Goal: Task Accomplishment & Management: Manage account settings

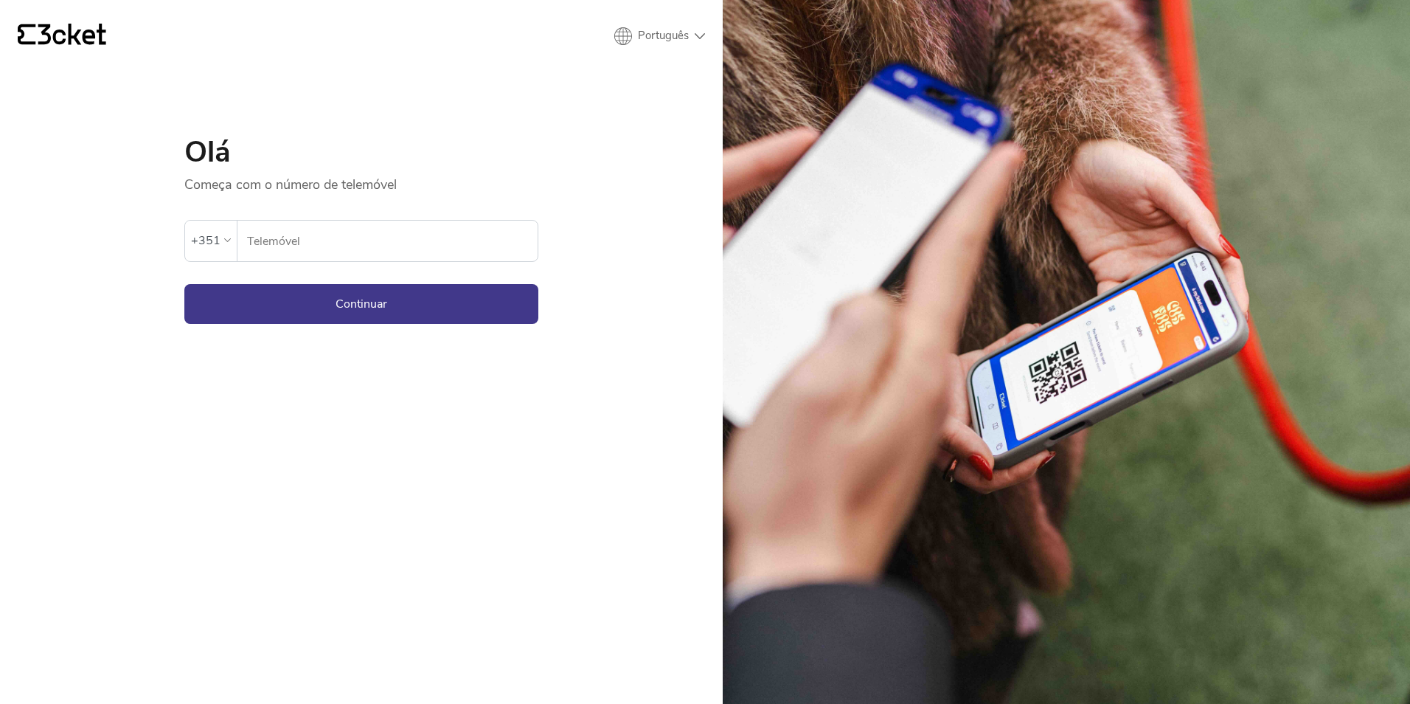
click at [317, 245] on input "Telemóvel" at bounding box center [391, 241] width 291 height 41
paste input "913468248"
type input "913468248"
click at [344, 299] on button "Continuar" at bounding box center [361, 304] width 354 height 40
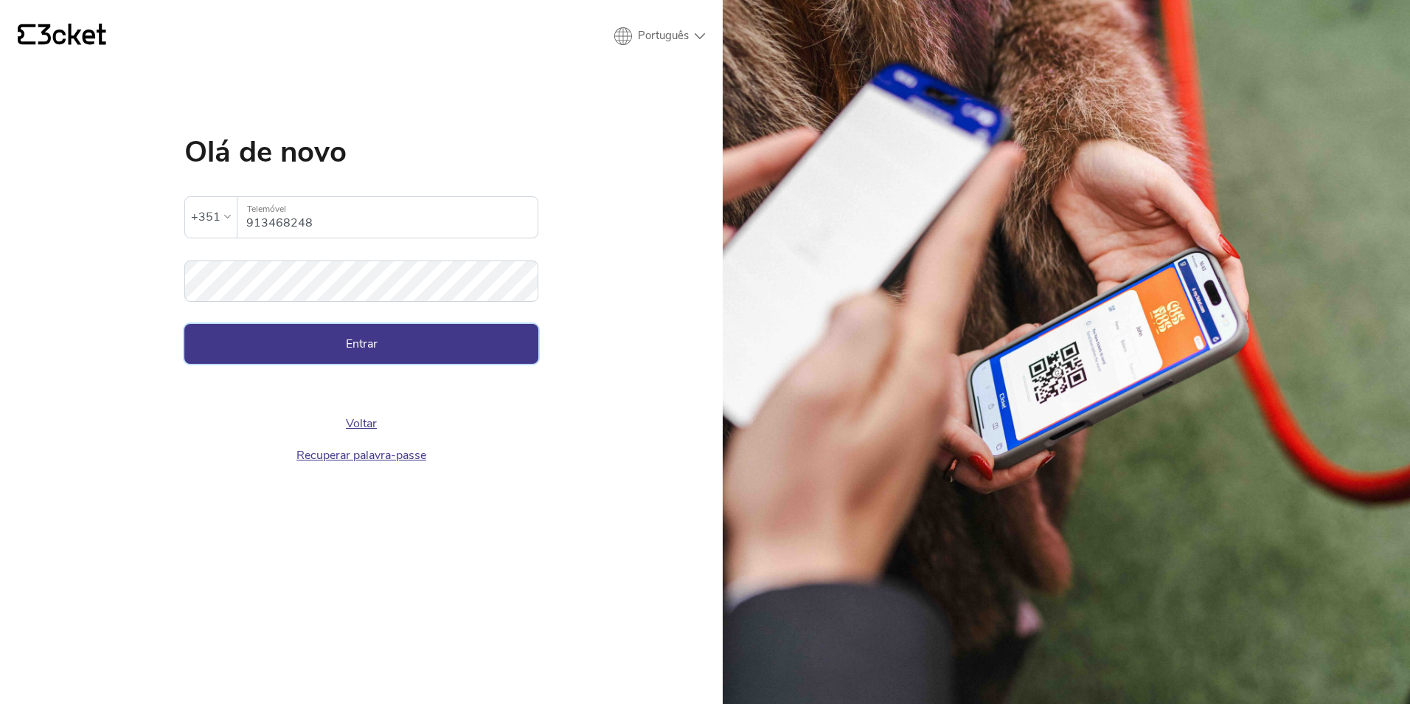
click at [349, 336] on button "Entrar" at bounding box center [361, 344] width 354 height 40
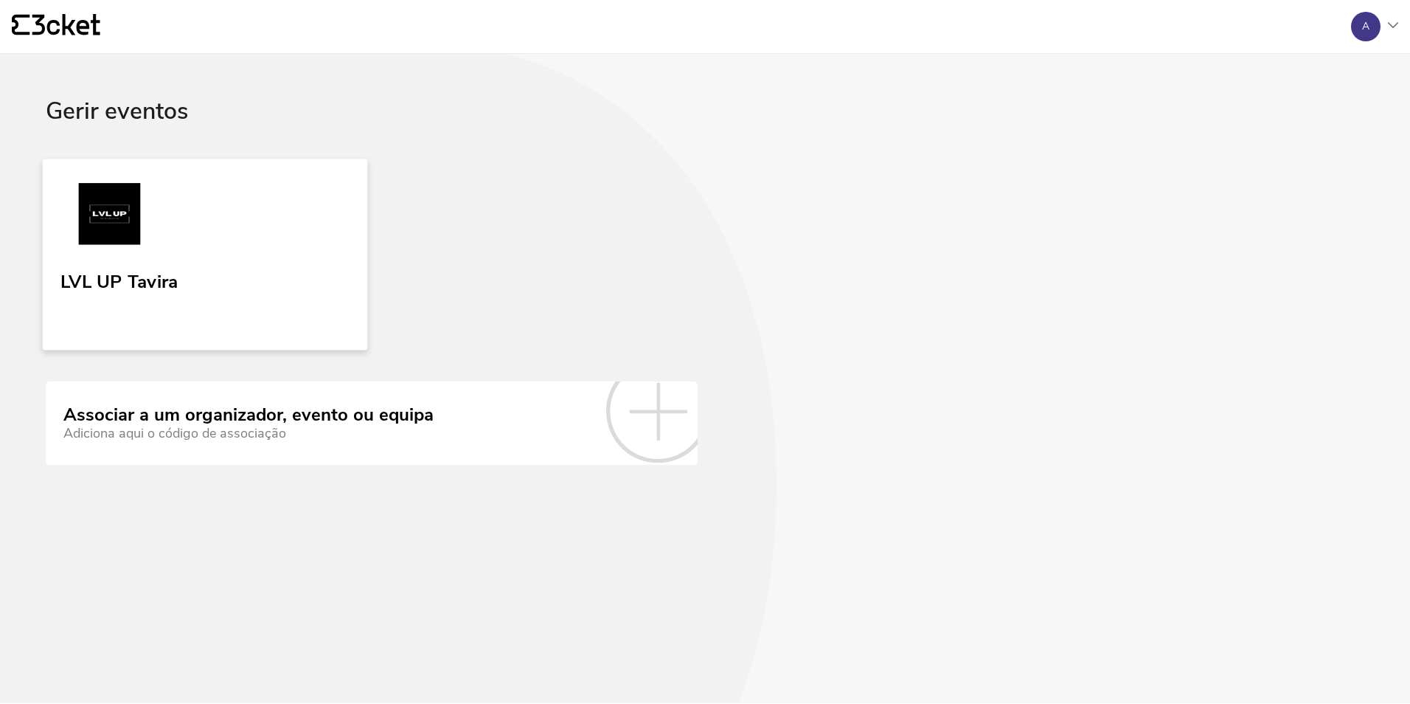
click at [131, 271] on div "LVL UP Tavira" at bounding box center [118, 279] width 117 height 27
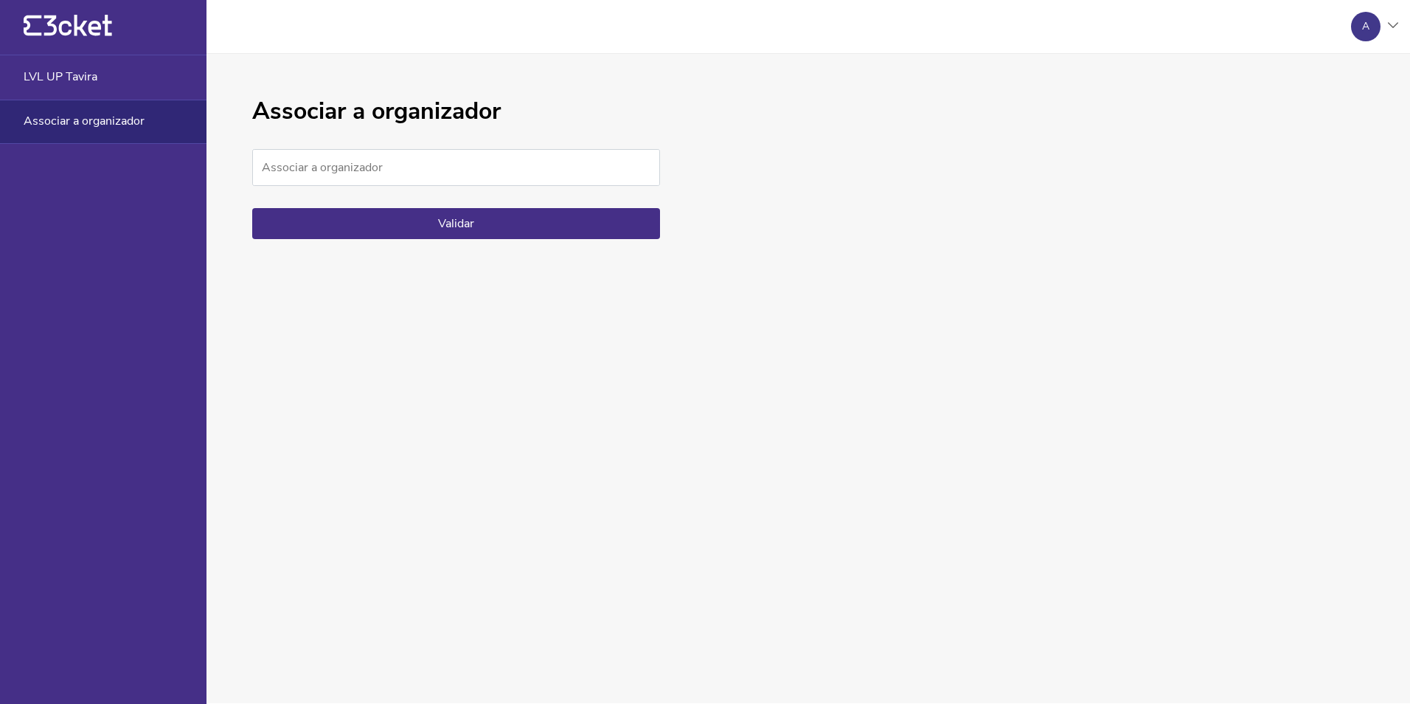
click at [1367, 25] on div "A" at bounding box center [1365, 27] width 7 height 12
click at [1307, 76] on div "A minha conta" at bounding box center [1327, 71] width 132 height 35
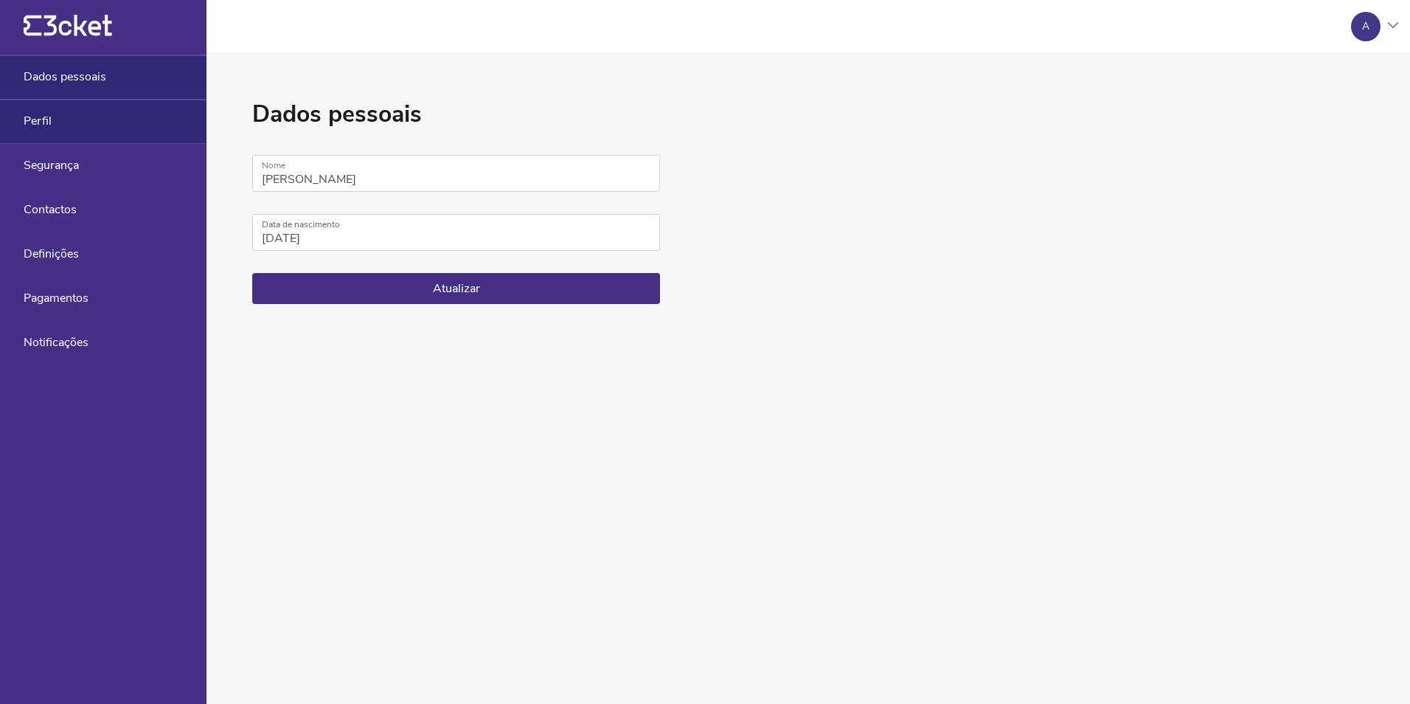
click at [41, 122] on span "Perfil" at bounding box center [38, 120] width 28 height 13
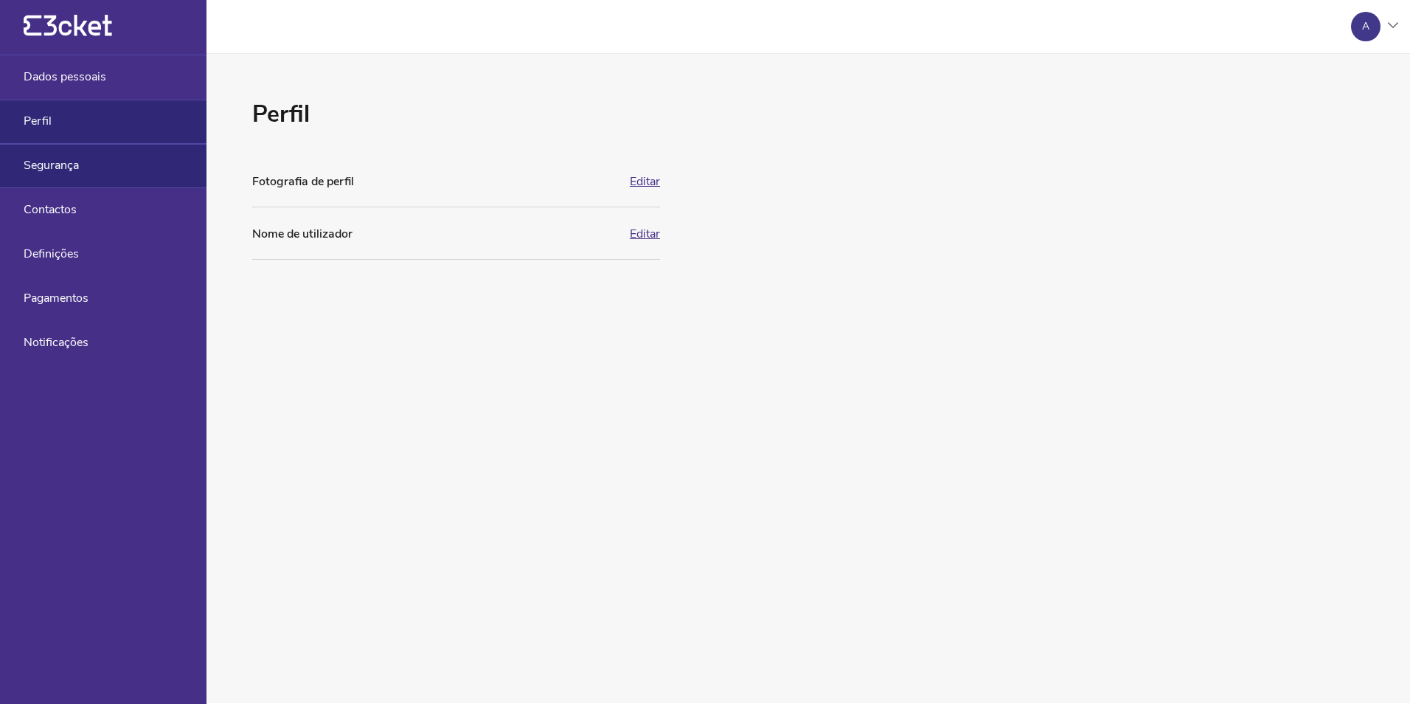
click at [46, 164] on span "Segurança" at bounding box center [51, 165] width 55 height 13
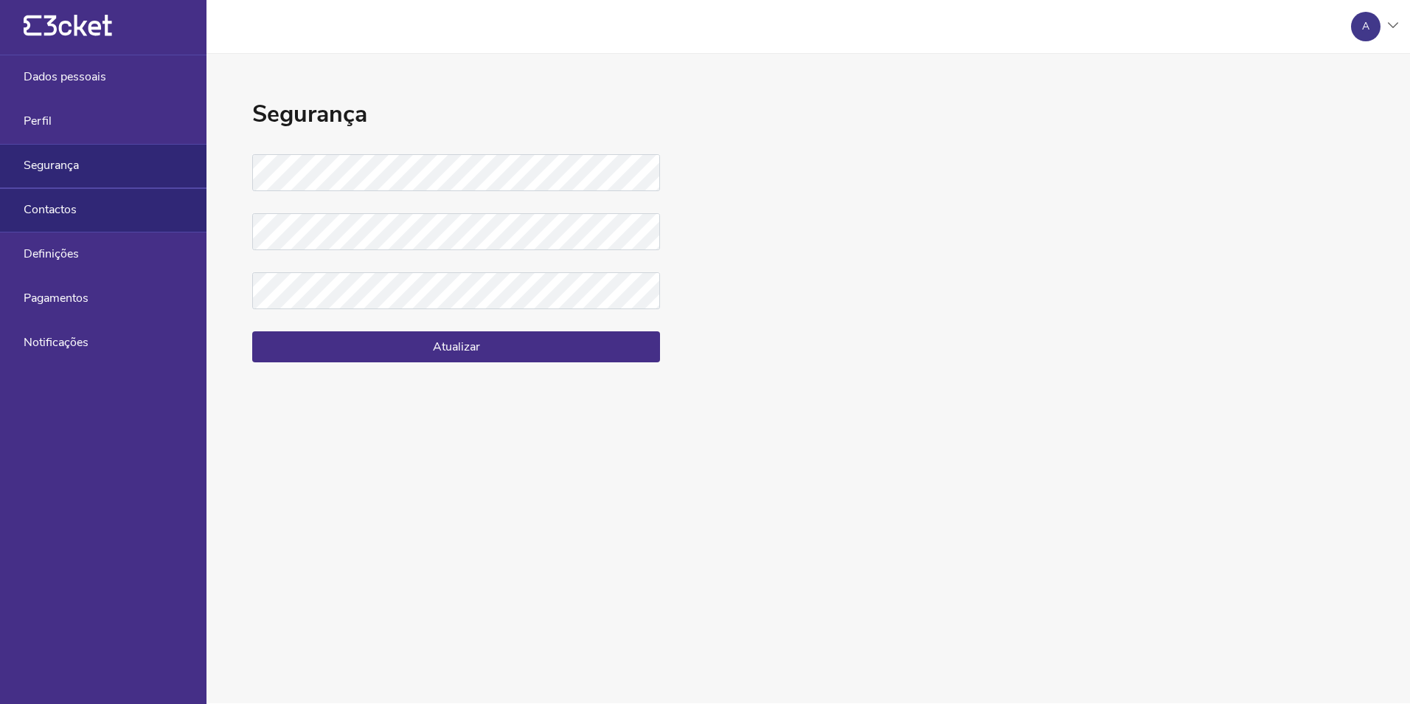
click at [44, 215] on span "Contactos" at bounding box center [50, 209] width 53 height 13
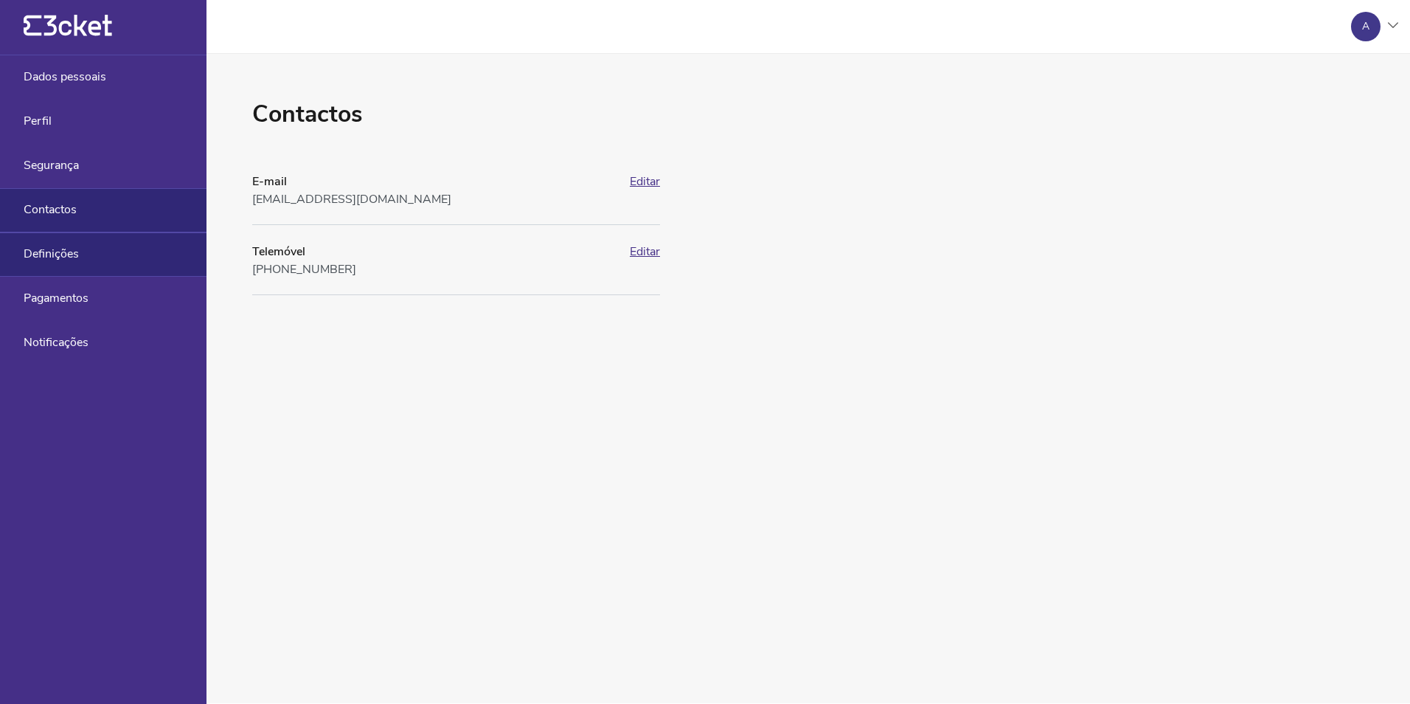
click at [68, 254] on span "Definições" at bounding box center [51, 253] width 55 height 13
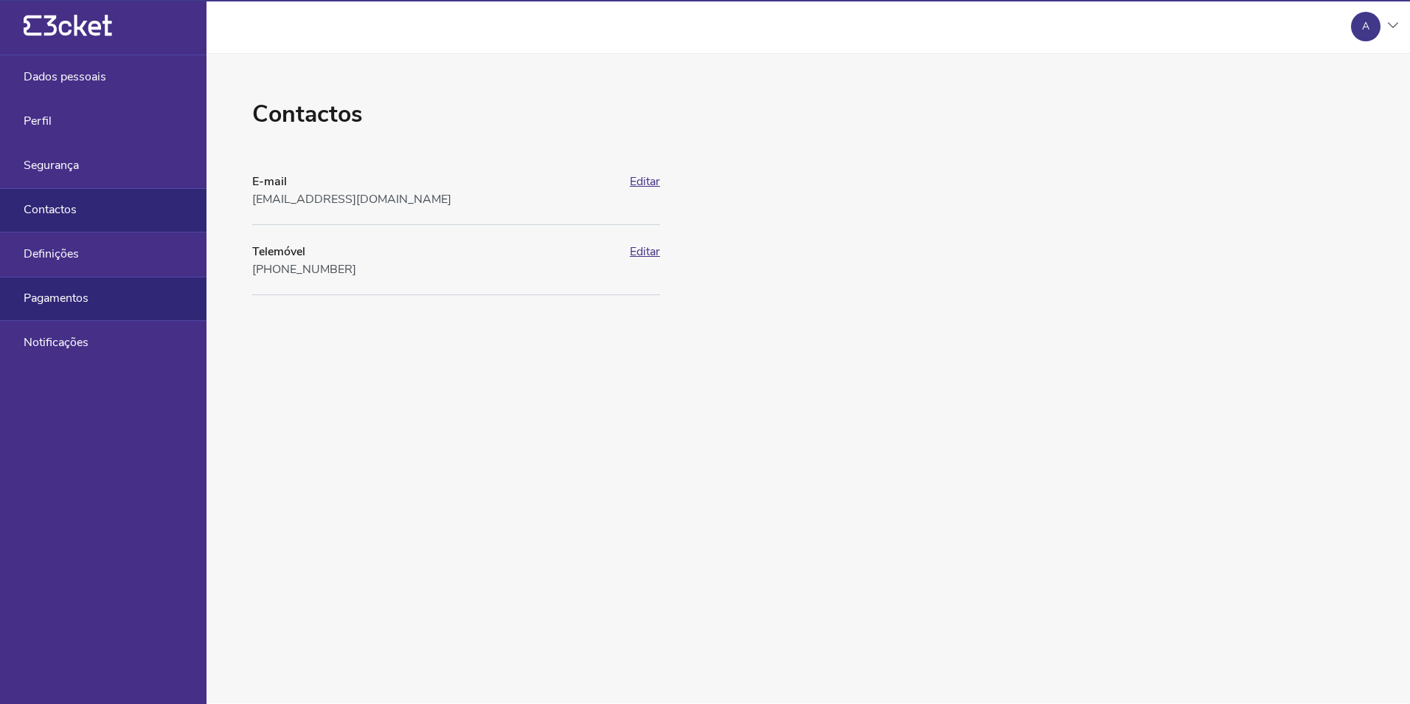
select select "pt_PT"
select select "Europe/Lisbon"
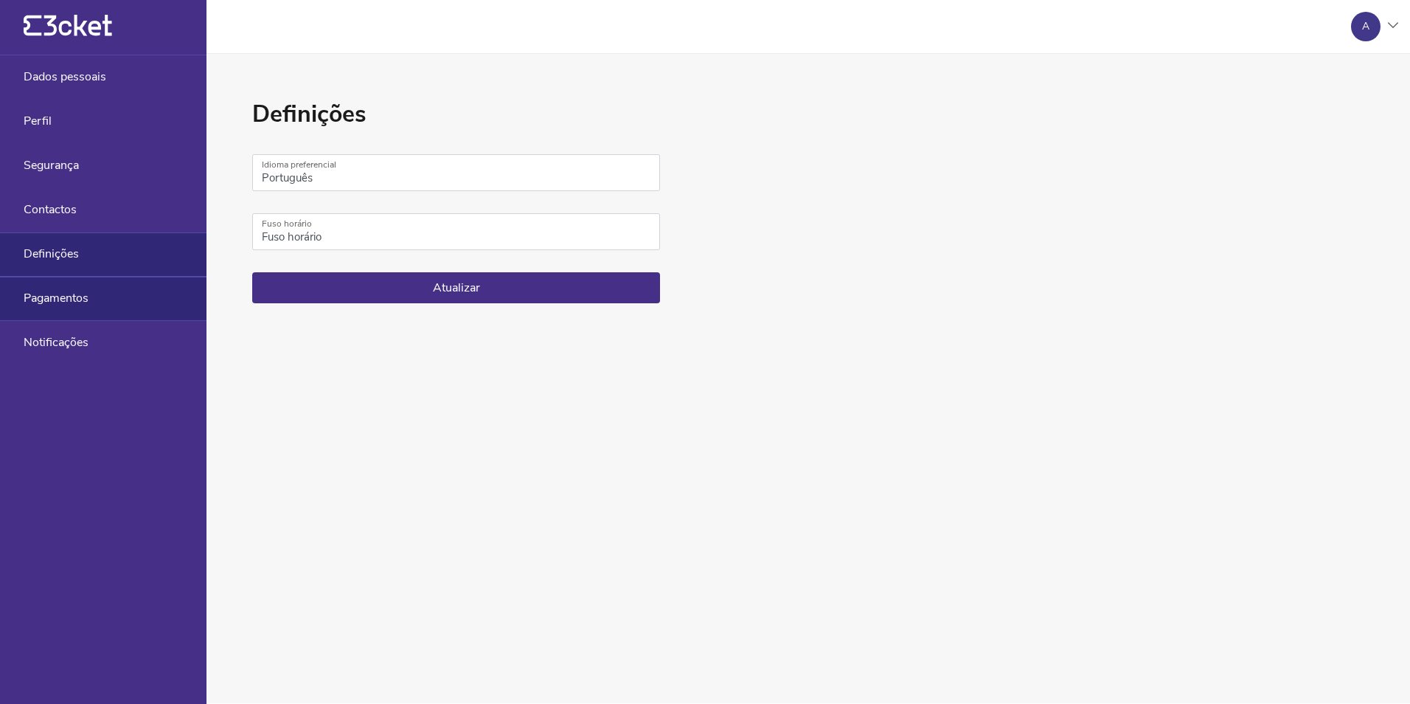
click at [75, 301] on span "Pagamentos" at bounding box center [56, 297] width 65 height 13
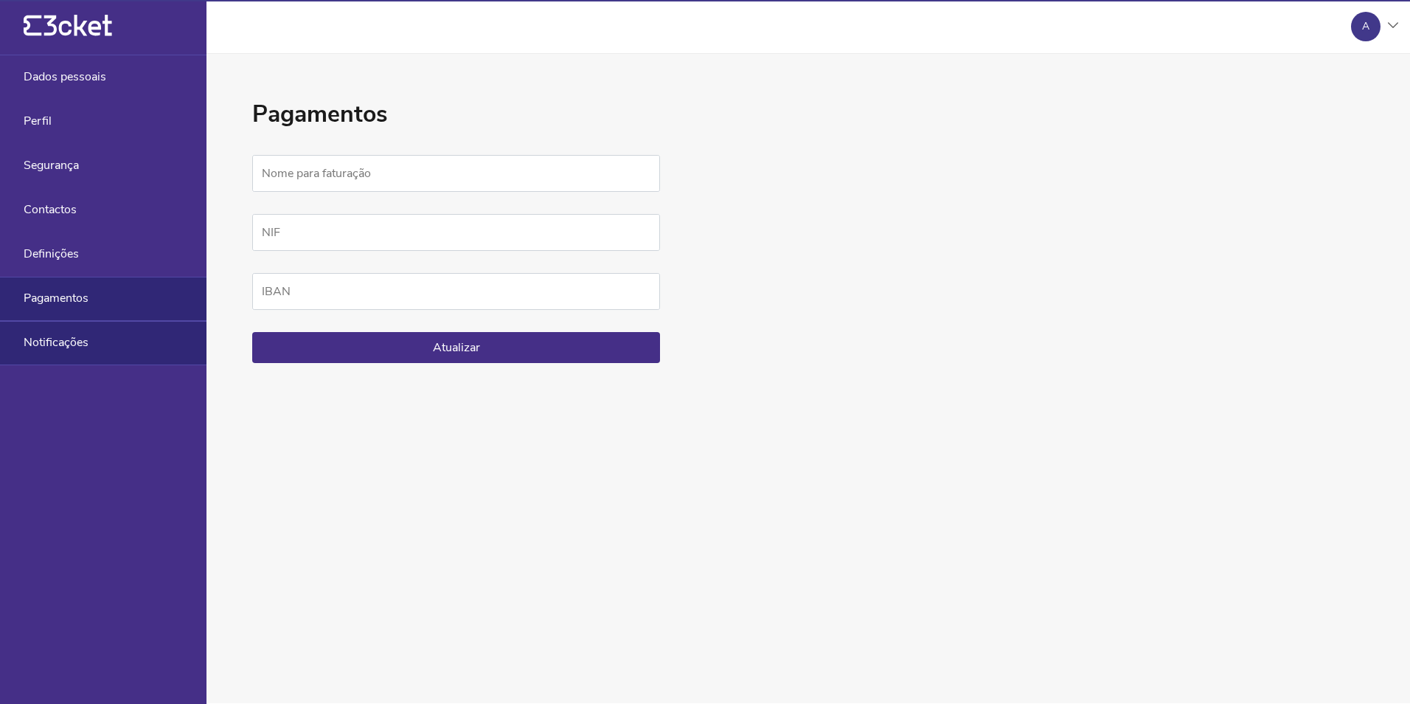
click at [70, 342] on span "Notificações" at bounding box center [56, 342] width 65 height 13
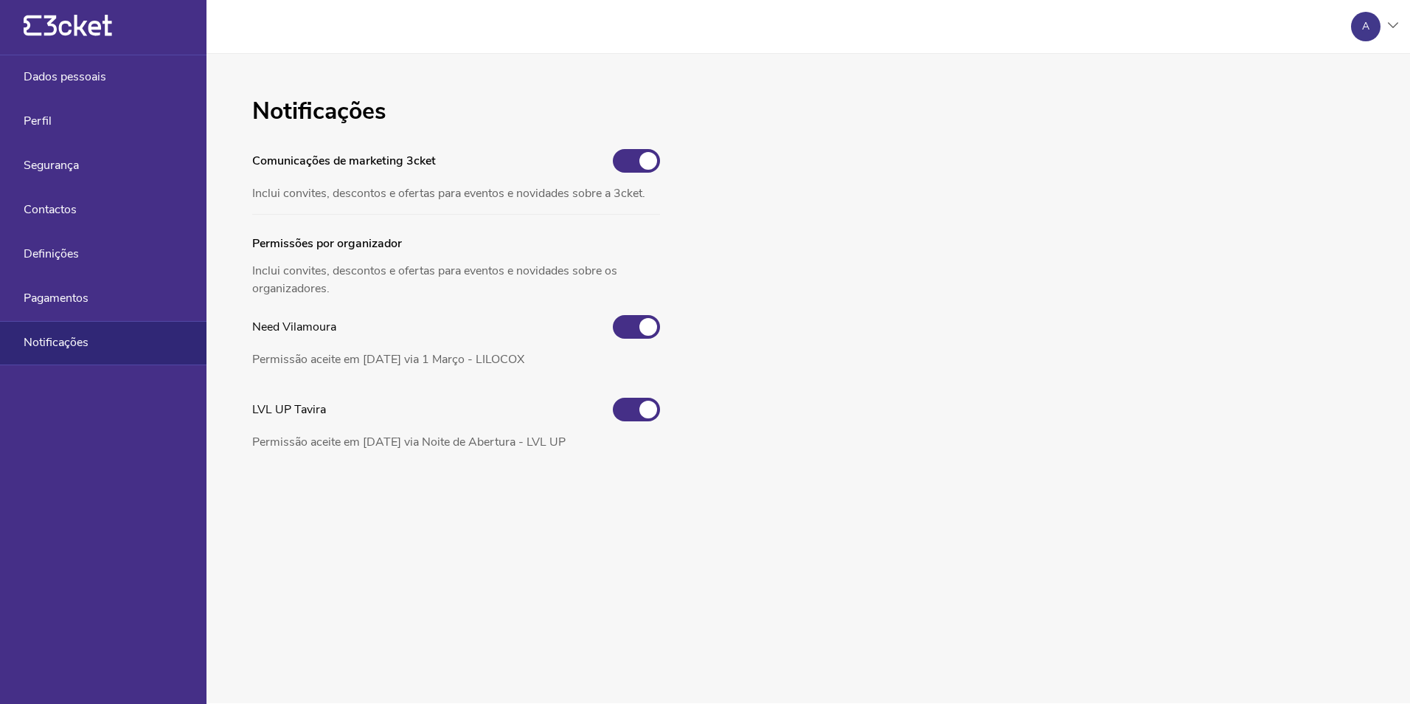
click at [86, 27] on icon "{' '}" at bounding box center [68, 26] width 89 height 22
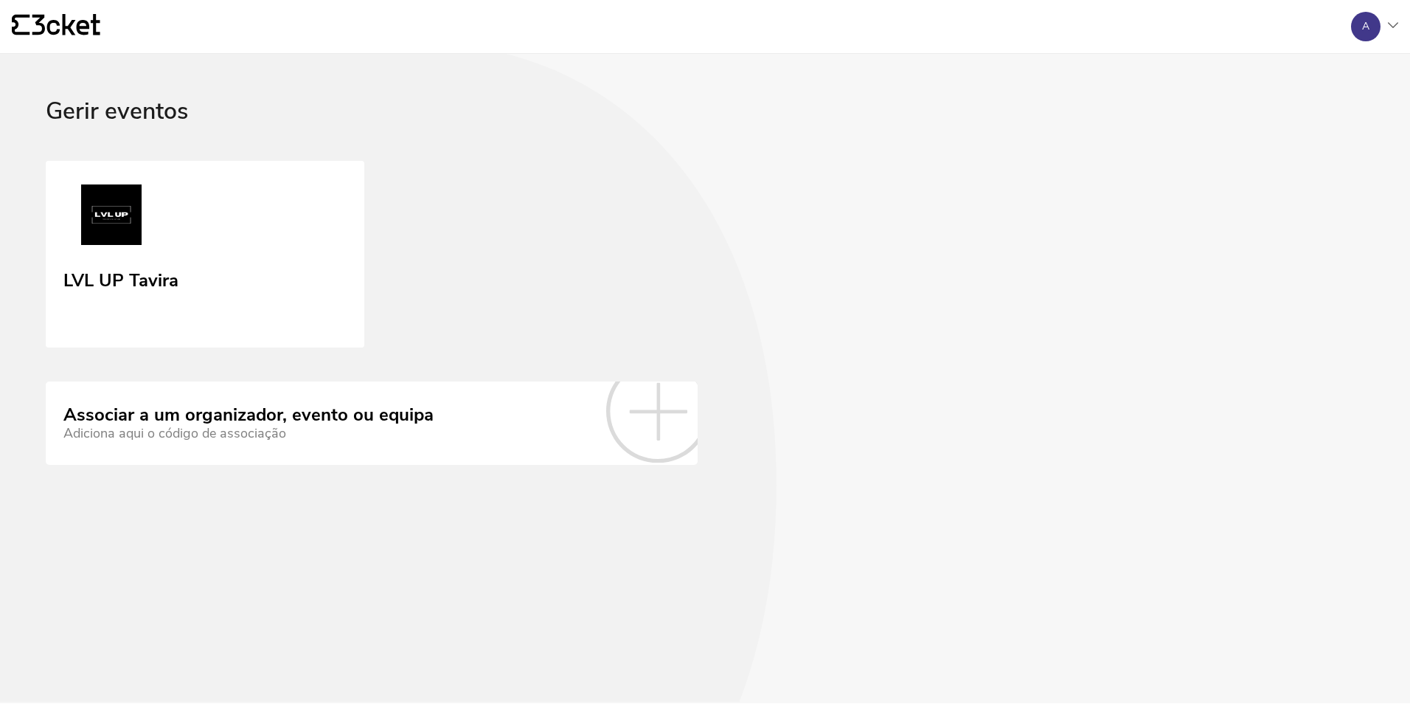
click at [350, 433] on div "Adiciona aqui o código de associação" at bounding box center [248, 433] width 370 height 15
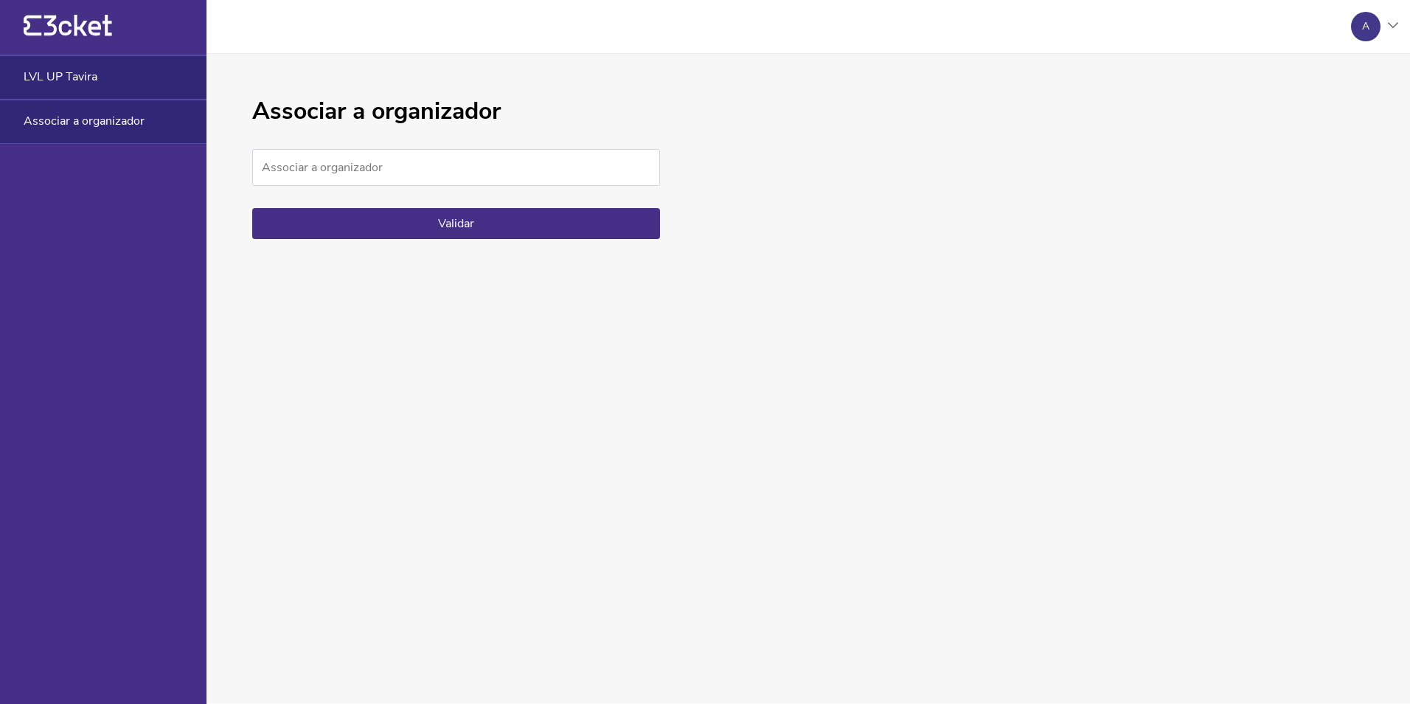
click at [70, 74] on span "LVL UP Tavira" at bounding box center [61, 76] width 74 height 13
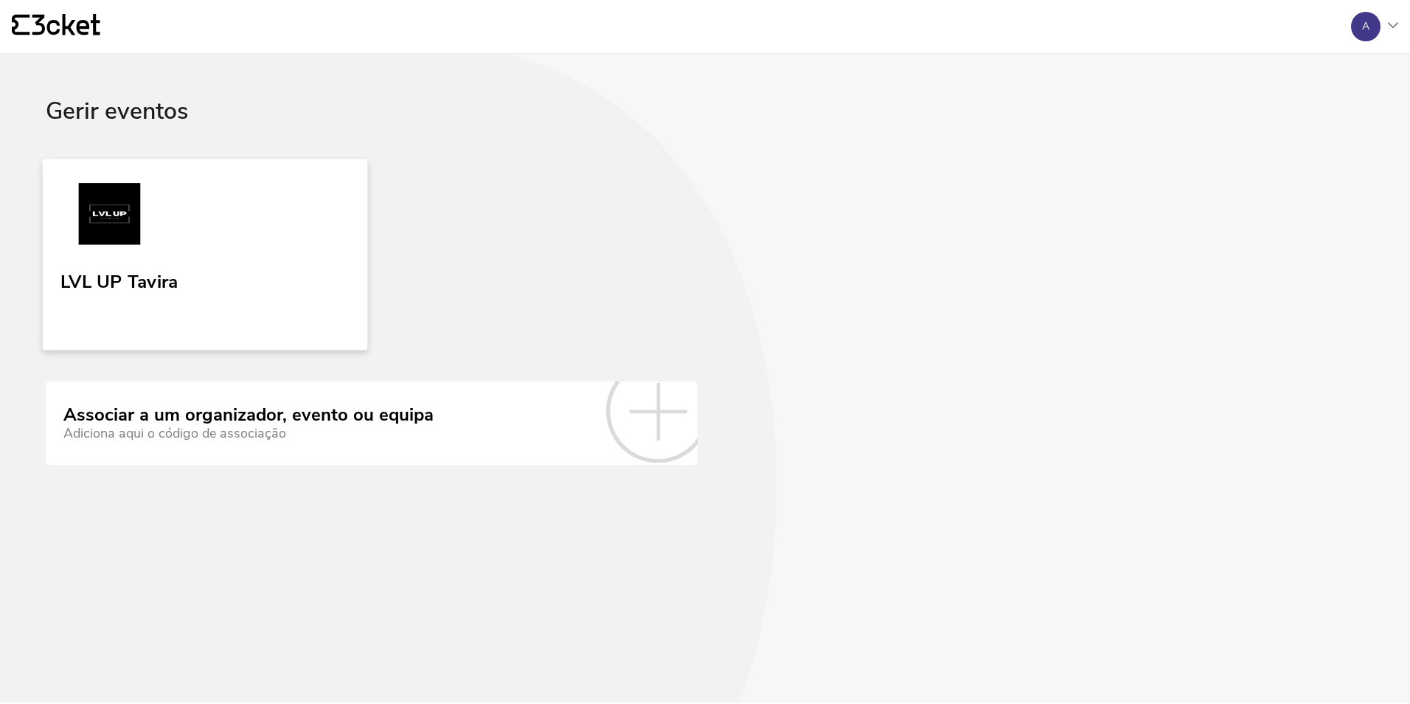
click at [109, 218] on img at bounding box center [109, 217] width 98 height 68
